Goal: Information Seeking & Learning: Learn about a topic

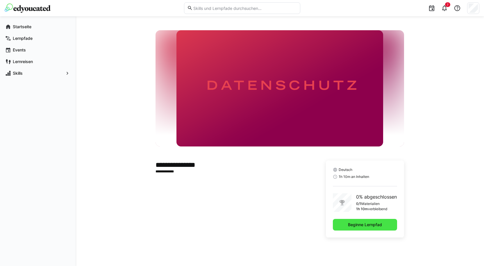
click at [365, 221] on span "Beginne Lernpfad" at bounding box center [365, 225] width 64 height 12
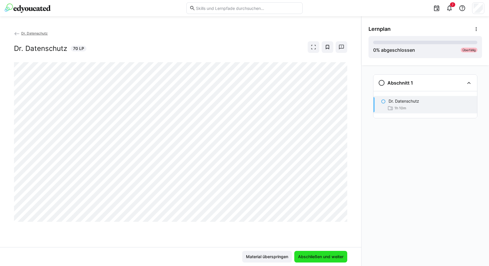
click at [318, 259] on span "Abschließen und weiter" at bounding box center [320, 257] width 47 height 6
click at [325, 260] on span "Abschließen und weiter" at bounding box center [320, 257] width 53 height 12
click at [450, 10] on eds-icon at bounding box center [449, 8] width 7 height 7
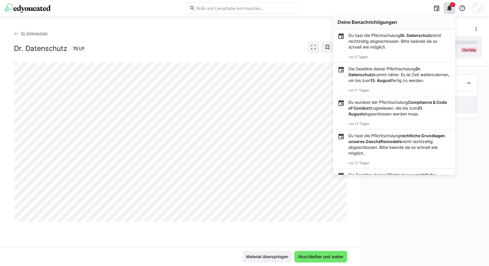
click at [433, 187] on div "Abschnitt 1 Dr. Datenschutz 1h 10m" at bounding box center [424, 165] width 127 height 201
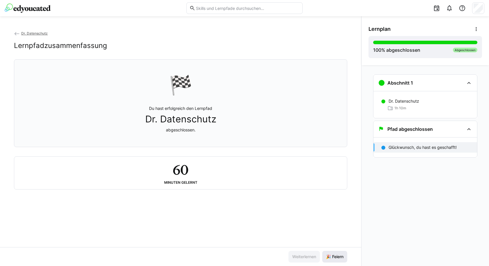
click at [332, 257] on span "🎉 Feiern" at bounding box center [334, 257] width 19 height 6
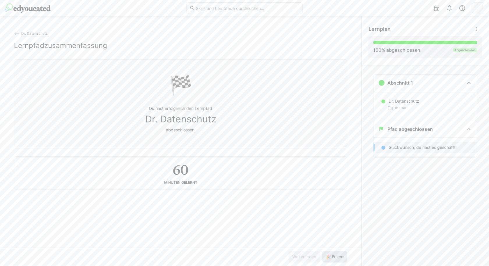
click at [332, 257] on span "🎉 Feiern" at bounding box center [334, 257] width 19 height 6
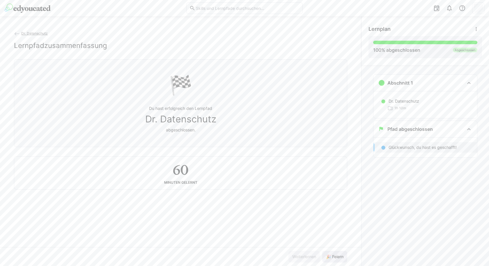
click at [332, 257] on span "🎉 Feiern" at bounding box center [334, 257] width 19 height 6
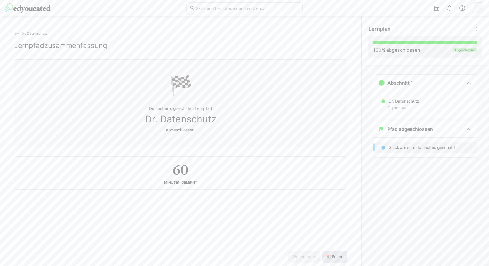
click at [332, 257] on span "🎉 Feiern" at bounding box center [334, 257] width 19 height 6
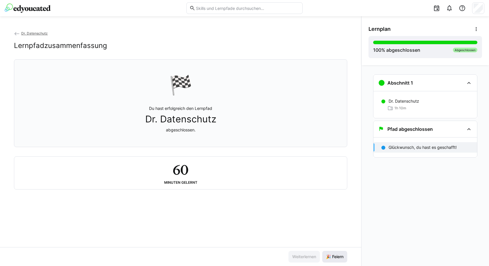
click at [342, 256] on span "🎉 Feiern" at bounding box center [334, 257] width 19 height 6
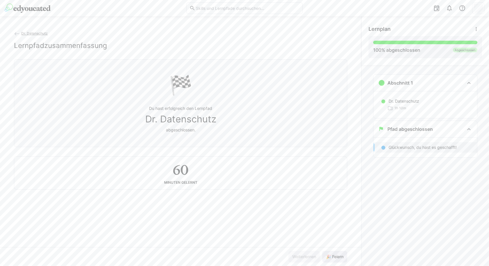
click at [342, 256] on span "🎉 Feiern" at bounding box center [334, 257] width 19 height 6
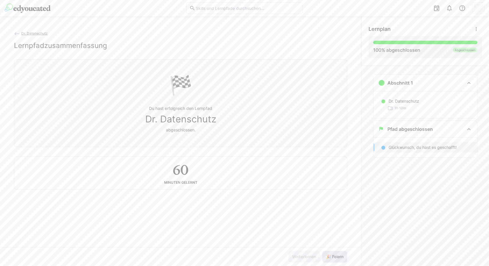
click at [342, 256] on span "🎉 Feiern" at bounding box center [334, 257] width 19 height 6
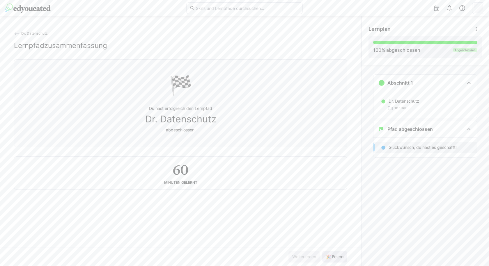
click at [342, 256] on span "🎉 Feiern" at bounding box center [334, 257] width 19 height 6
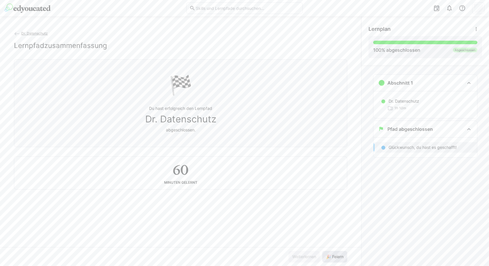
click at [342, 256] on span "🎉 Feiern" at bounding box center [334, 257] width 19 height 6
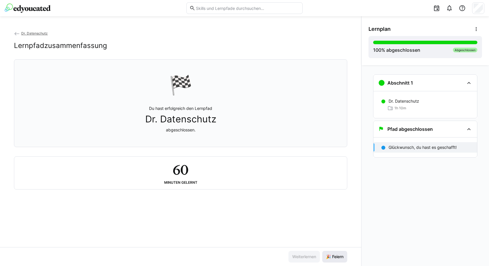
click at [330, 257] on span "🎉 Feiern" at bounding box center [334, 257] width 19 height 6
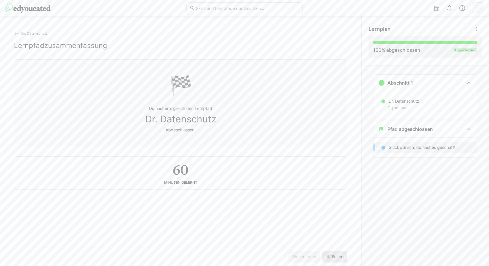
click at [331, 256] on span "🎉 Feiern" at bounding box center [334, 257] width 19 height 6
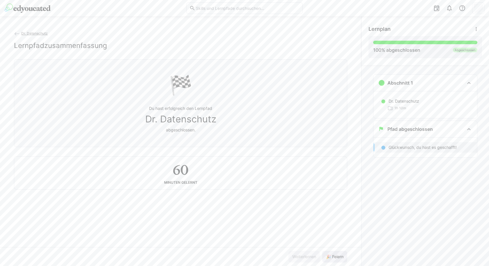
click at [331, 256] on span "🎉 Feiern" at bounding box center [334, 257] width 19 height 6
click at [332, 256] on span "🎉 Feiern" at bounding box center [334, 257] width 19 height 6
